Goal: Obtain resource: Download file/media

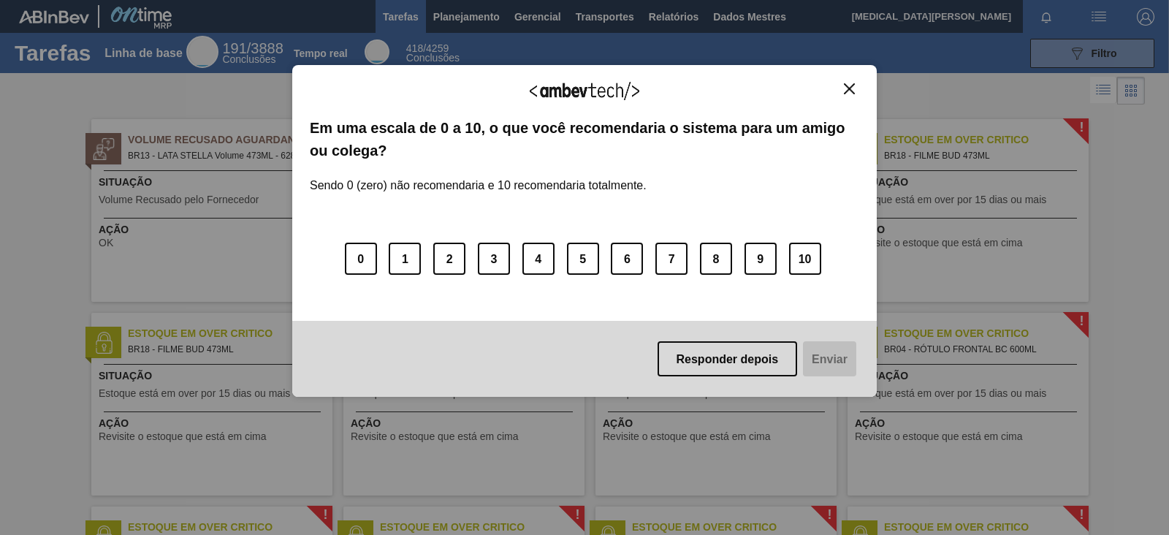
click at [846, 92] on img "Fechar" at bounding box center [849, 88] width 11 height 11
click at [851, 87] on img "Fechar" at bounding box center [849, 88] width 11 height 11
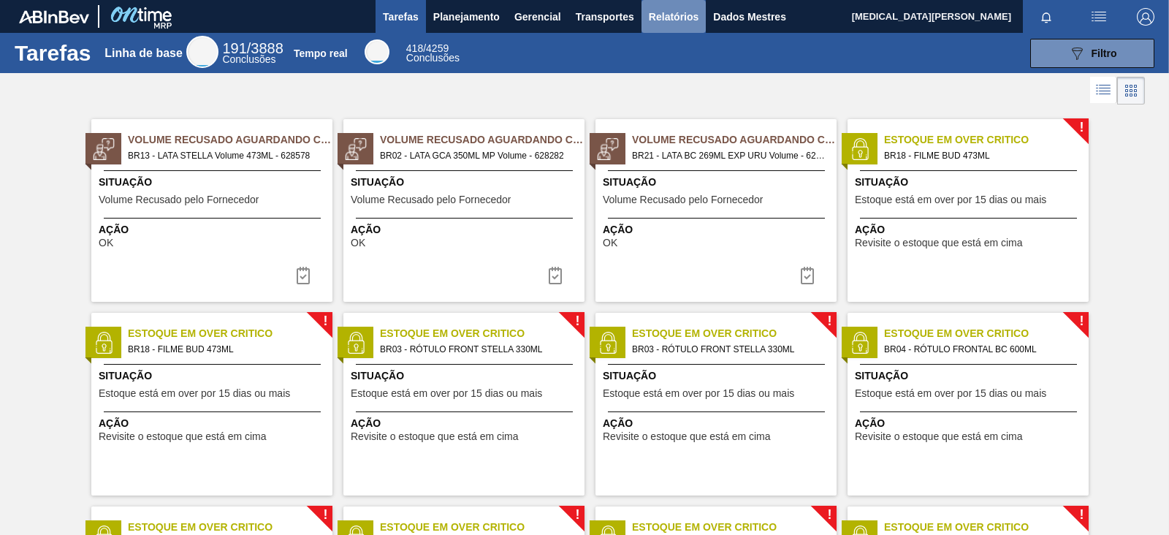
click at [687, 11] on font "Relatórios" at bounding box center [674, 17] width 50 height 12
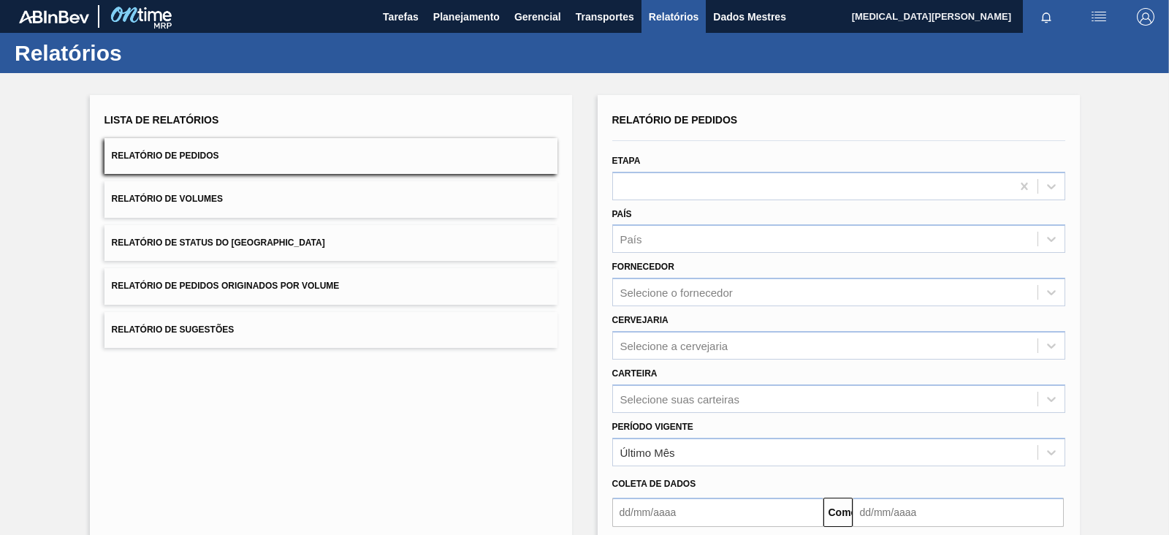
click at [234, 291] on font "Relatório de Pedidos Originados por Volume" at bounding box center [226, 286] width 228 height 10
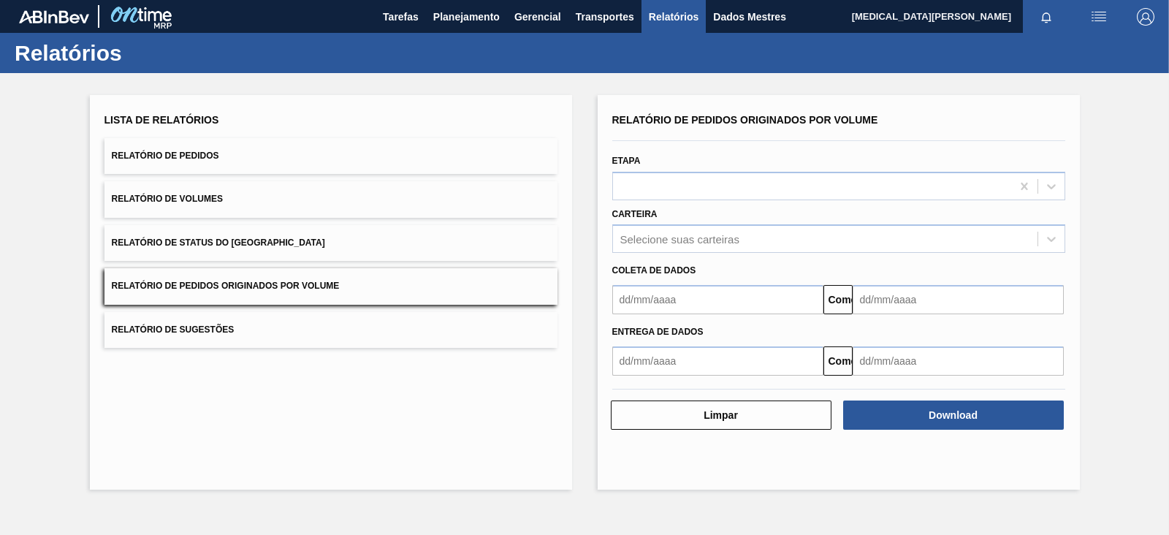
click at [294, 151] on button "Relatório de Pedidos" at bounding box center [330, 156] width 453 height 36
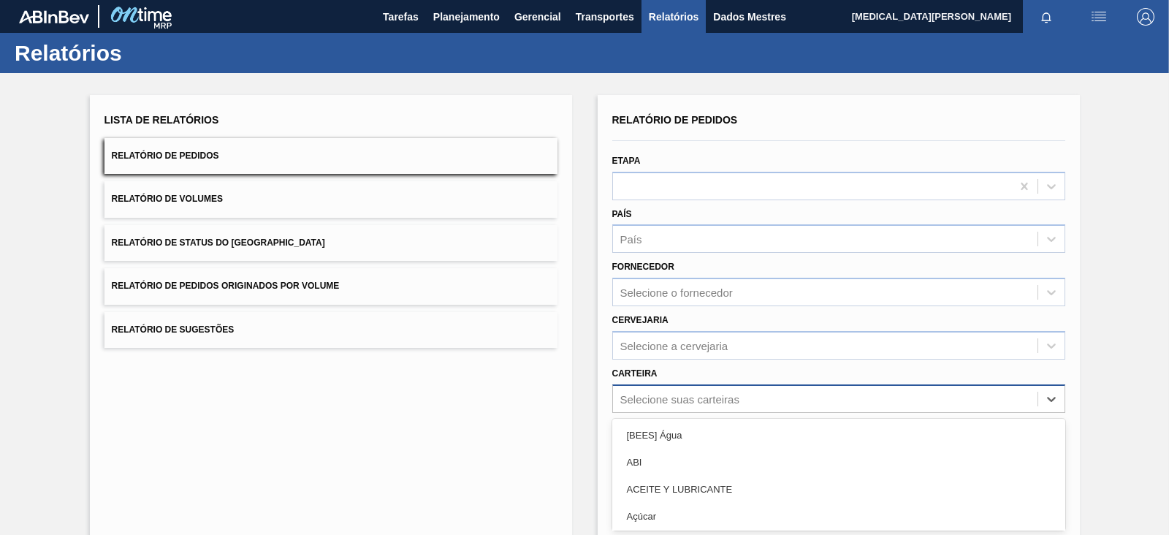
click at [703, 403] on div "option ACEITE Y LUBRICANTE focused, 3 of 101. 101 results available. Use Up and…" at bounding box center [838, 398] width 453 height 28
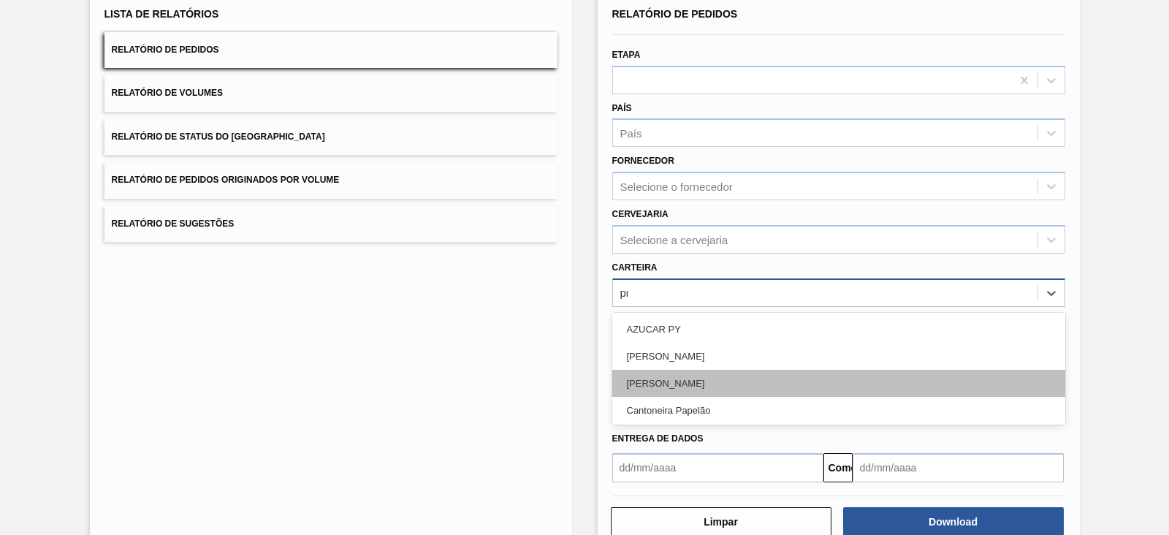
type input "pre"
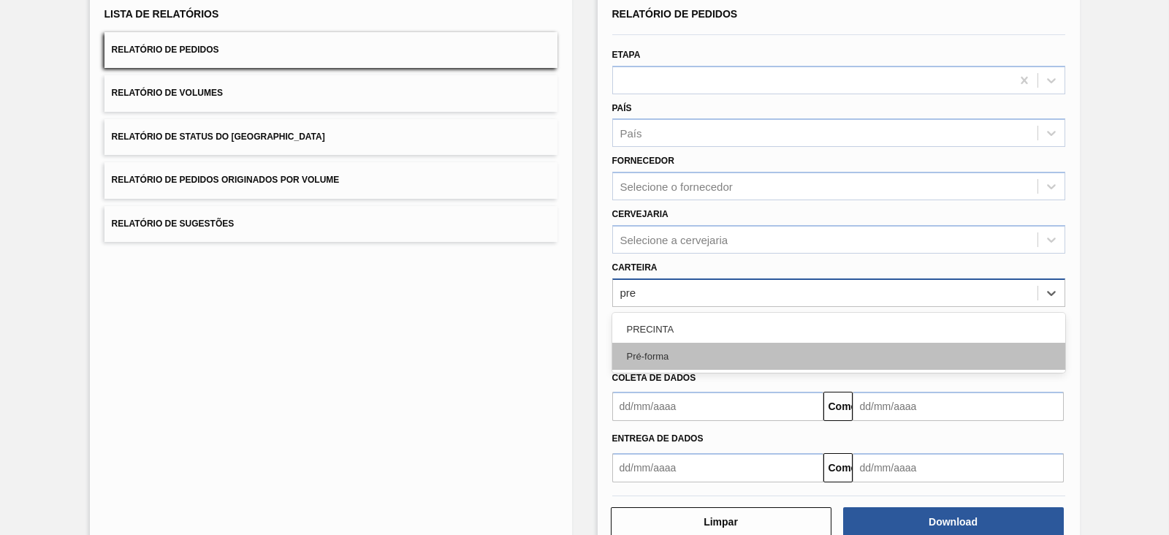
click at [668, 352] on div "Pré-forma" at bounding box center [838, 356] width 453 height 27
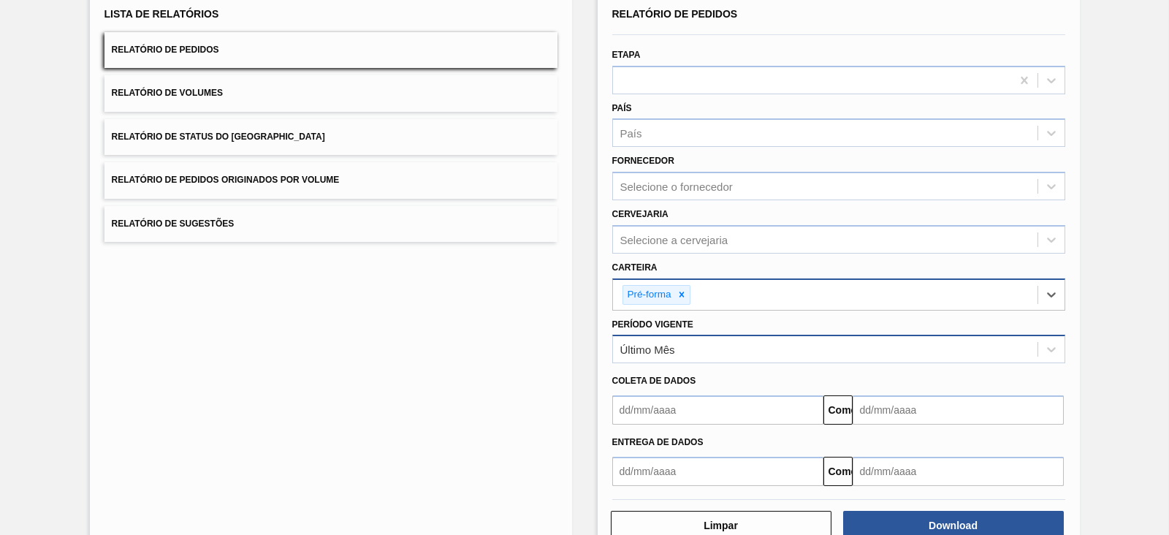
click at [672, 351] on font "Último Mês" at bounding box center [647, 349] width 55 height 12
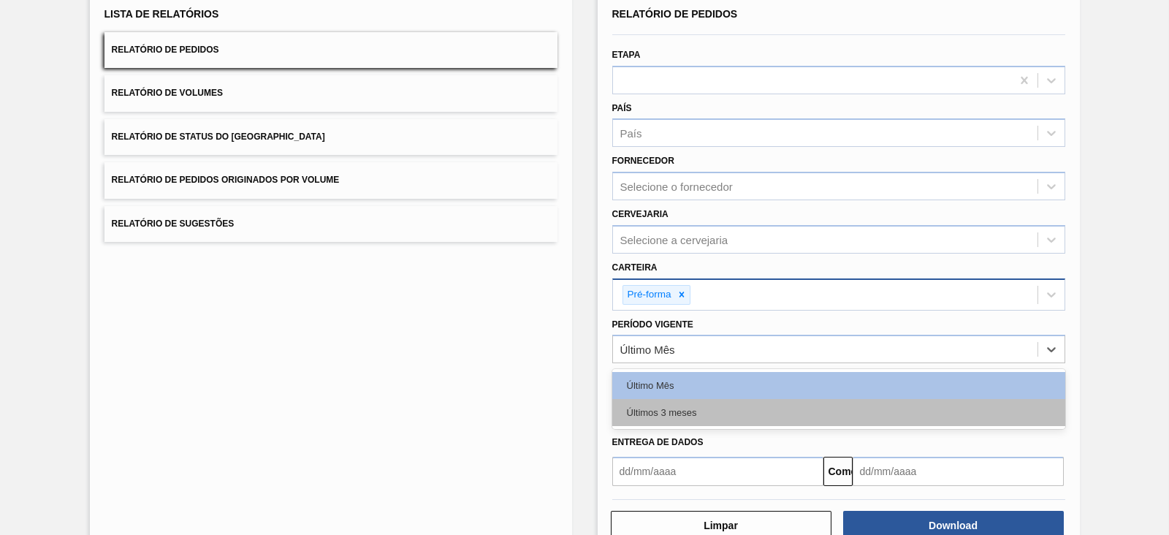
click at [661, 403] on div "Últimos 3 meses" at bounding box center [838, 412] width 453 height 27
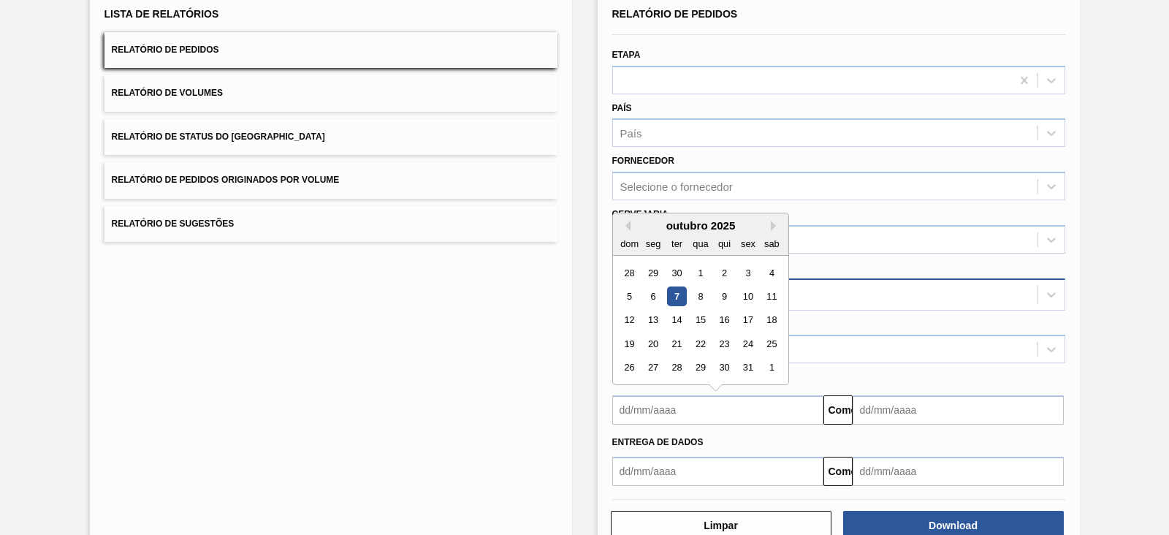
click at [661, 403] on input "text" at bounding box center [717, 409] width 211 height 29
click at [625, 226] on button "Mês anterior" at bounding box center [625, 226] width 10 height 10
click at [652, 270] on div "1" at bounding box center [653, 273] width 20 height 20
type input "[DATE]"
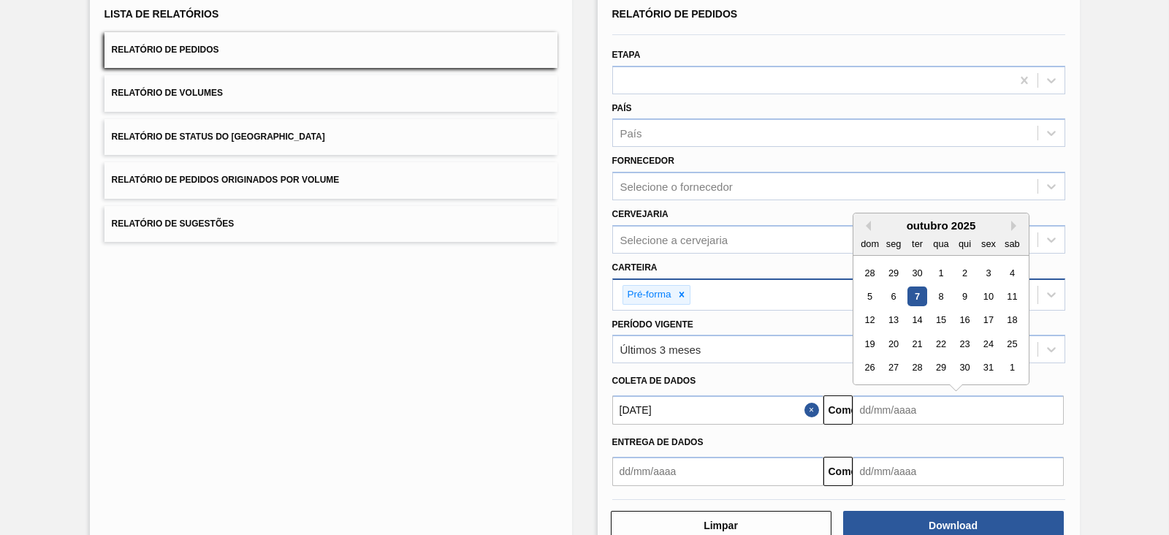
click at [869, 402] on input "text" at bounding box center [957, 409] width 211 height 29
click at [914, 315] on font "14" at bounding box center [917, 320] width 10 height 11
type input "[DATE]"
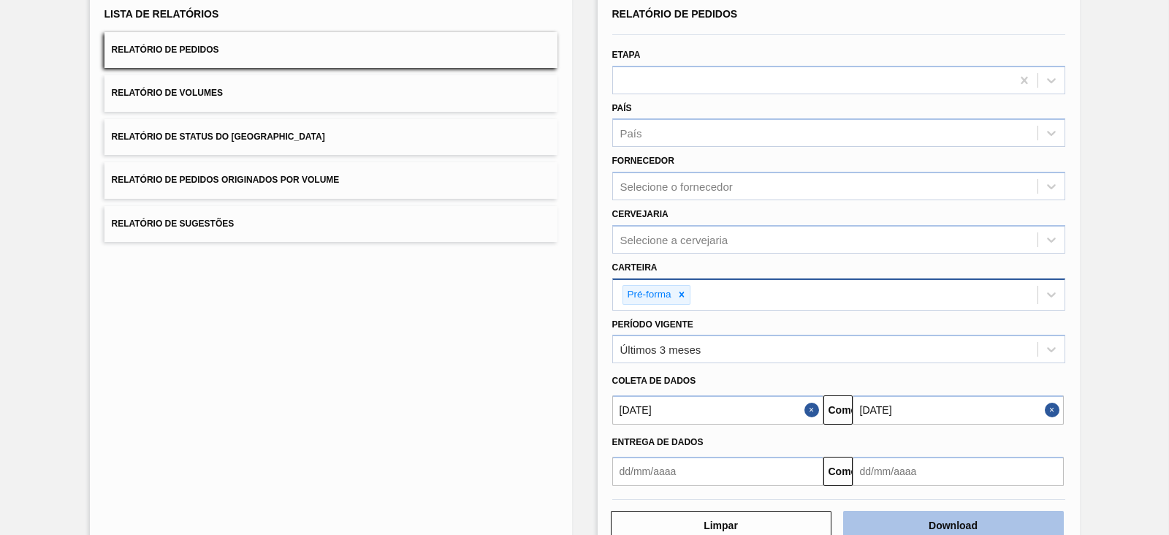
click at [934, 427] on button "Download" at bounding box center [953, 525] width 221 height 29
